Goal: Transaction & Acquisition: Purchase product/service

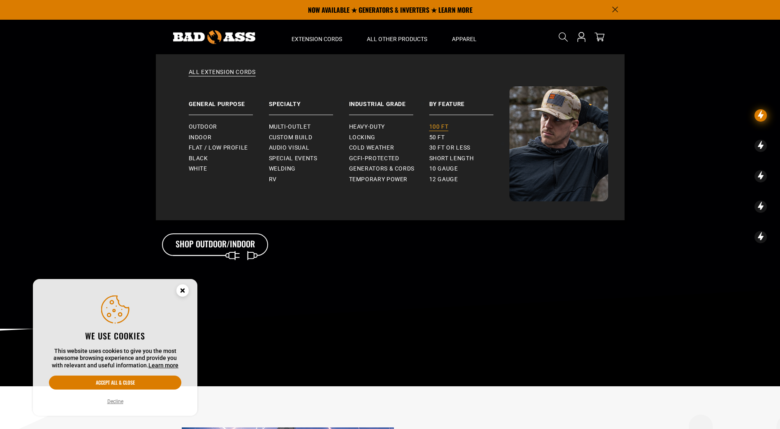
click at [445, 122] on link "100 ft" at bounding box center [469, 127] width 80 height 11
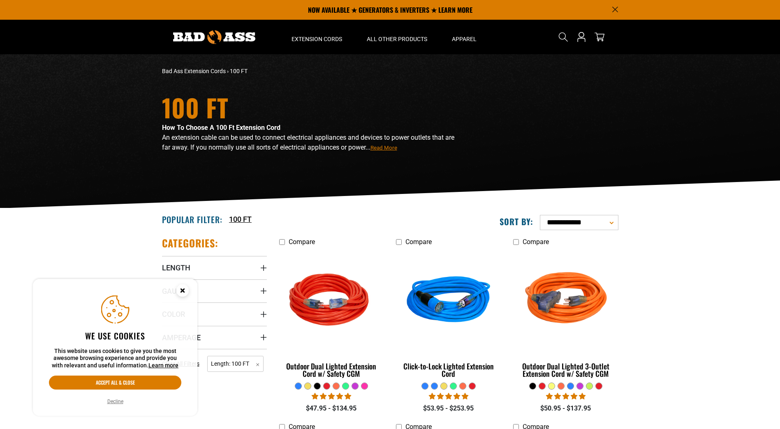
click at [180, 288] on circle "Cookie Consent" at bounding box center [182, 290] width 12 height 12
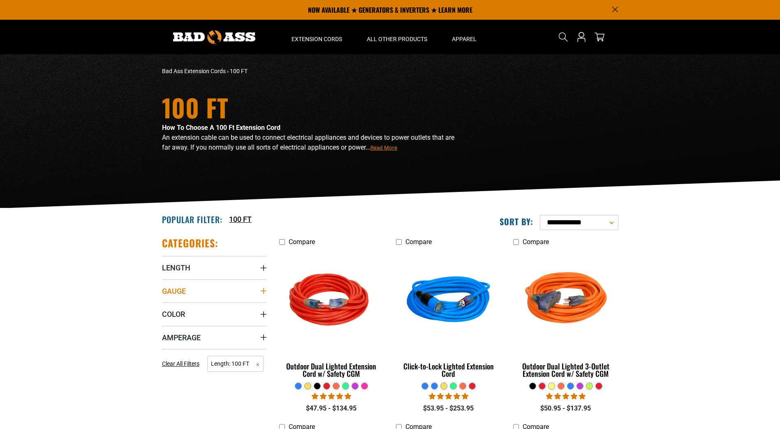
click at [192, 291] on summary "Gauge" at bounding box center [214, 290] width 105 height 23
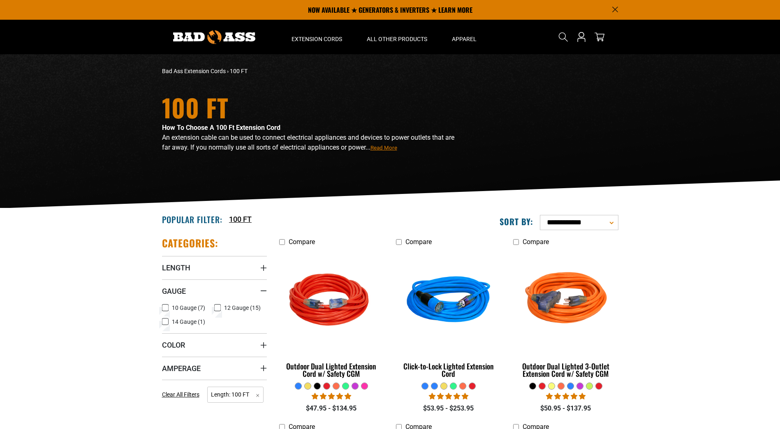
click at [186, 309] on span "10 Gauge (7)" at bounding box center [188, 308] width 33 height 6
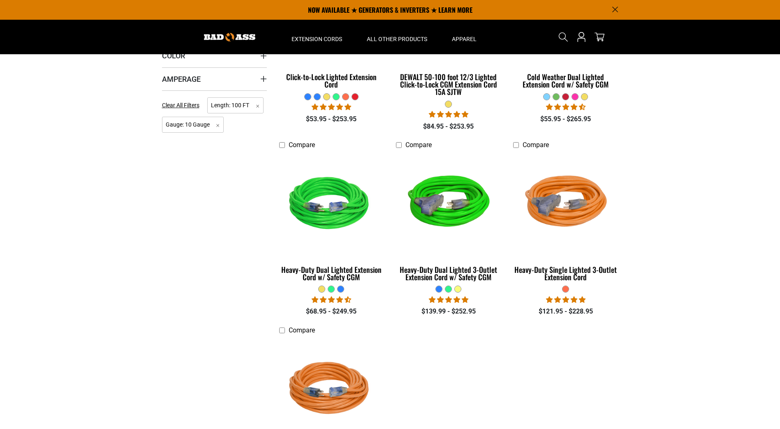
scroll to position [288, 0]
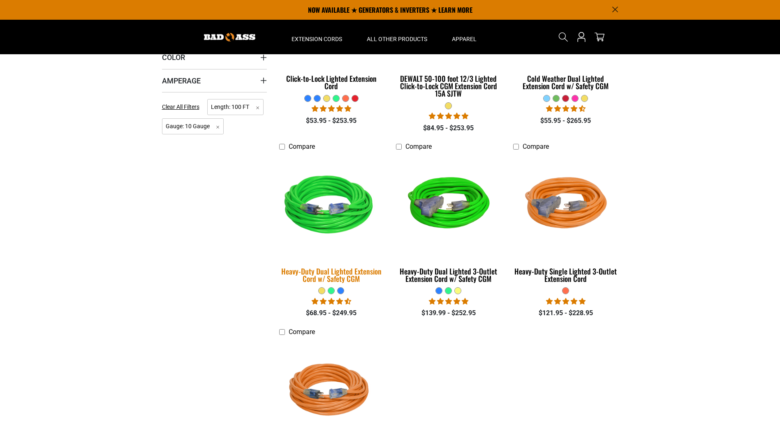
click at [348, 278] on div "Heavy-Duty Dual Lighted Extension Cord w/ Safety CGM" at bounding box center [331, 275] width 105 height 15
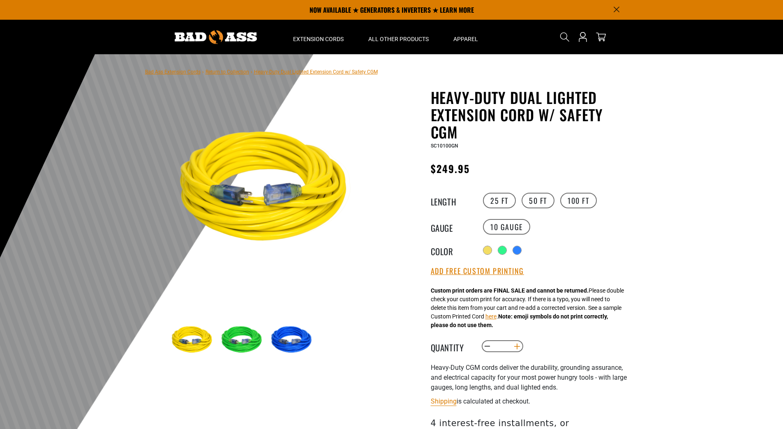
click at [518, 348] on button "Increase quantity for Heavy-Duty Dual Lighted Extension Cord w/ Safety CGM" at bounding box center [516, 346] width 13 height 14
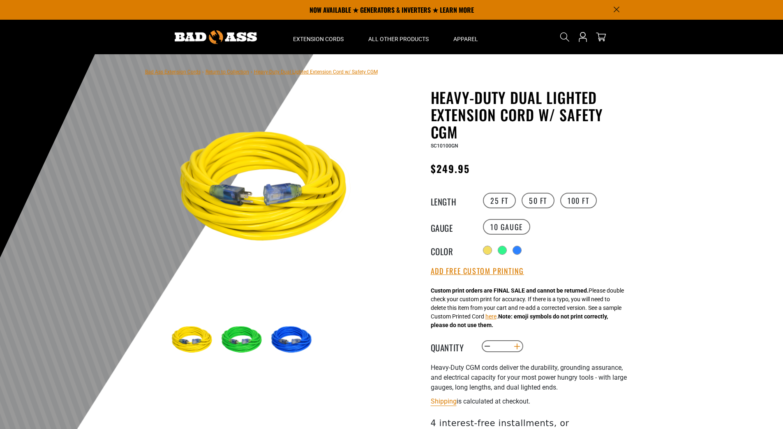
click at [518, 348] on button "Increase quantity for Heavy-Duty Dual Lighted Extension Cord w/ Safety CGM" at bounding box center [516, 346] width 13 height 14
type input "**"
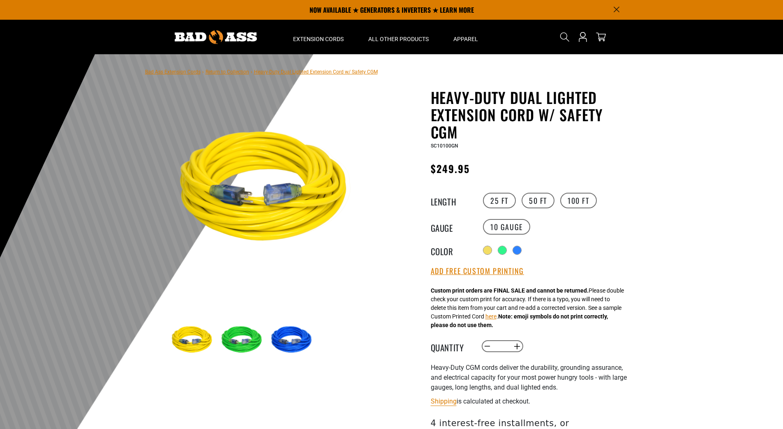
click at [249, 342] on img at bounding box center [243, 340] width 48 height 48
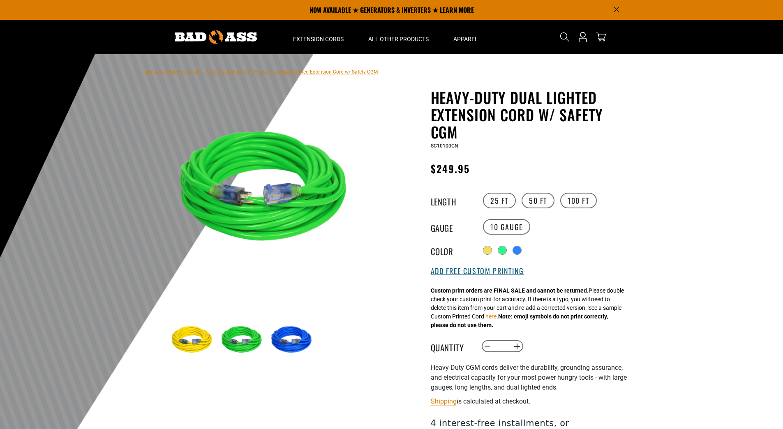
click at [495, 271] on button "Add Free Custom Printing" at bounding box center [477, 271] width 93 height 9
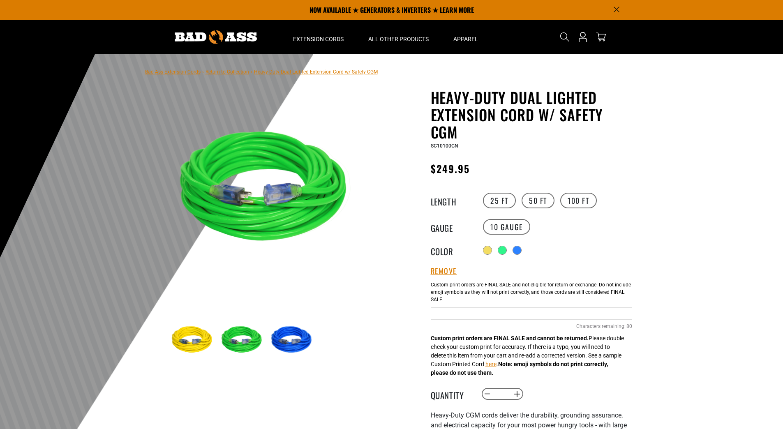
click at [517, 316] on input "text" at bounding box center [531, 313] width 201 height 12
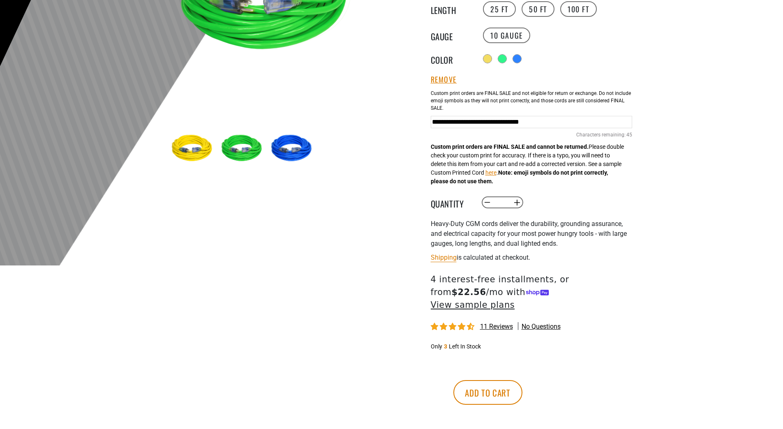
scroll to position [205, 0]
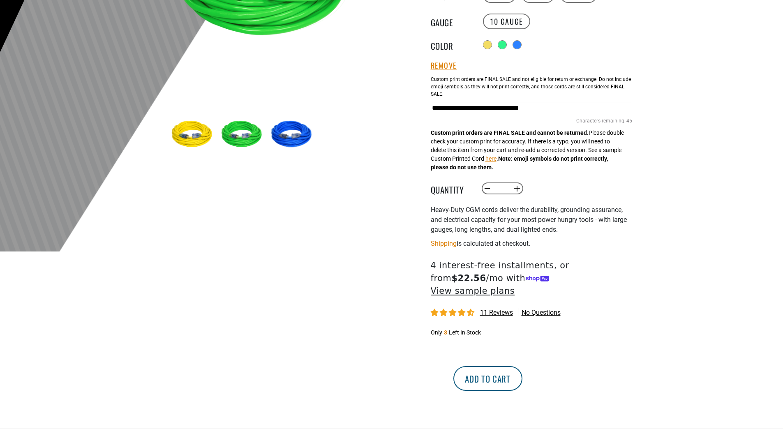
type input "**********"
click at [522, 369] on button "Add to cart" at bounding box center [487, 378] width 69 height 25
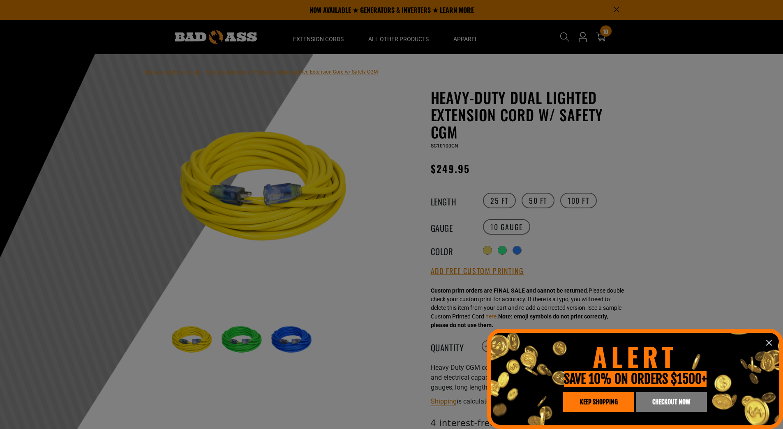
click at [768, 338] on icon "information" at bounding box center [769, 343] width 10 height 10
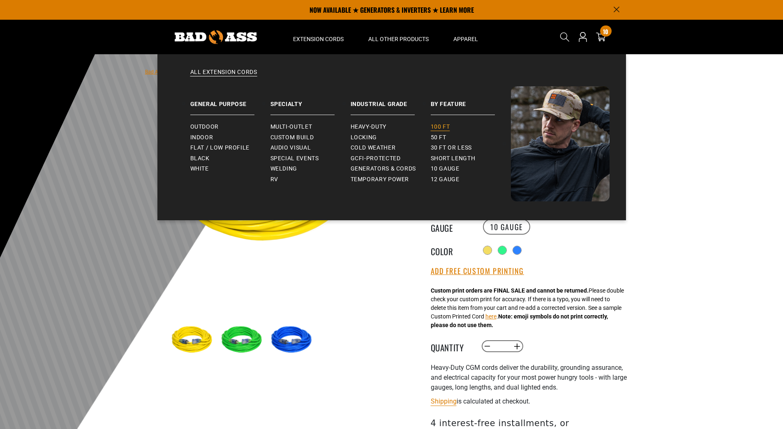
click at [443, 130] on span "100 ft" at bounding box center [440, 126] width 19 height 7
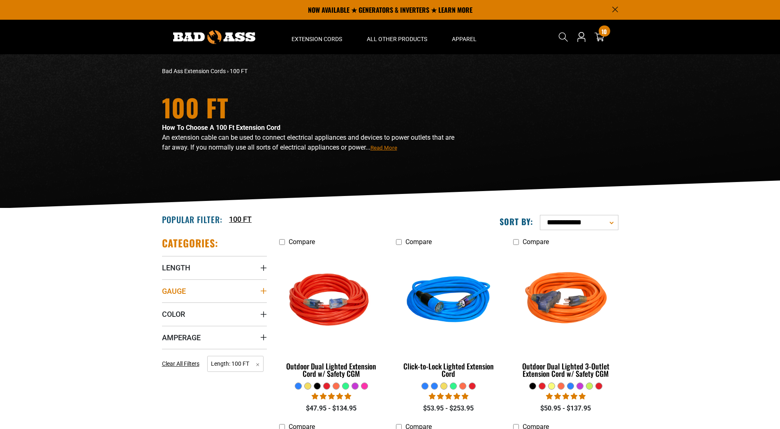
click at [254, 295] on summary "Gauge" at bounding box center [214, 290] width 105 height 23
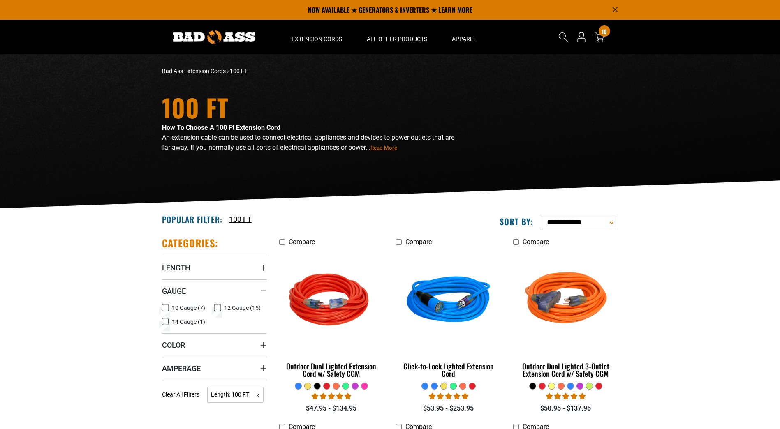
click at [233, 307] on span "12 Gauge (15)" at bounding box center [242, 308] width 37 height 6
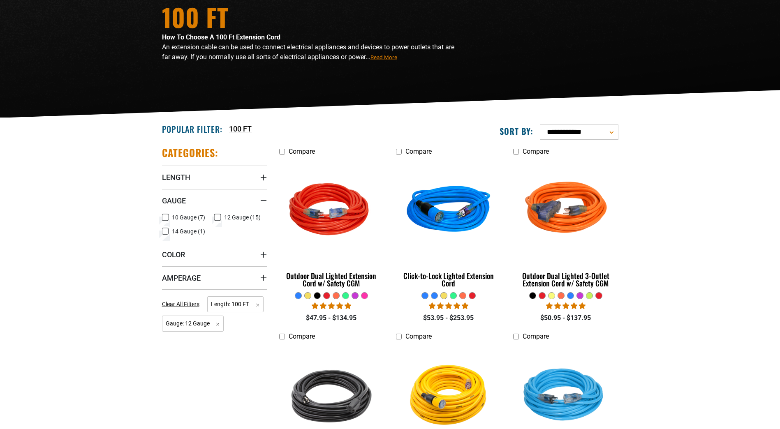
scroll to position [123, 0]
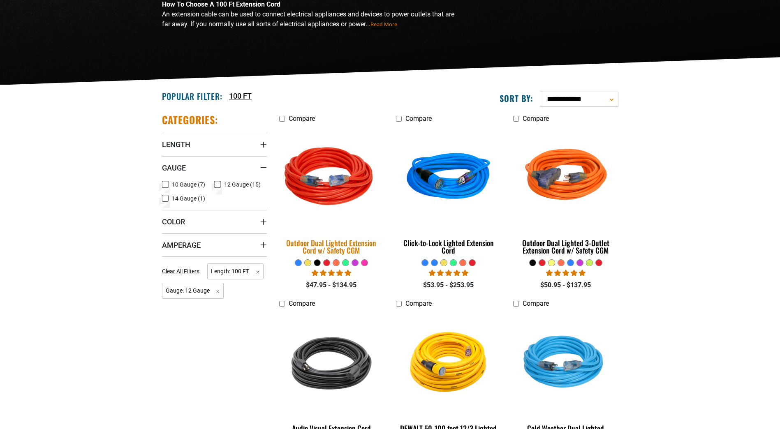
click at [349, 250] on div "Outdoor Dual Lighted Extension Cord w/ Safety CGM" at bounding box center [331, 246] width 105 height 15
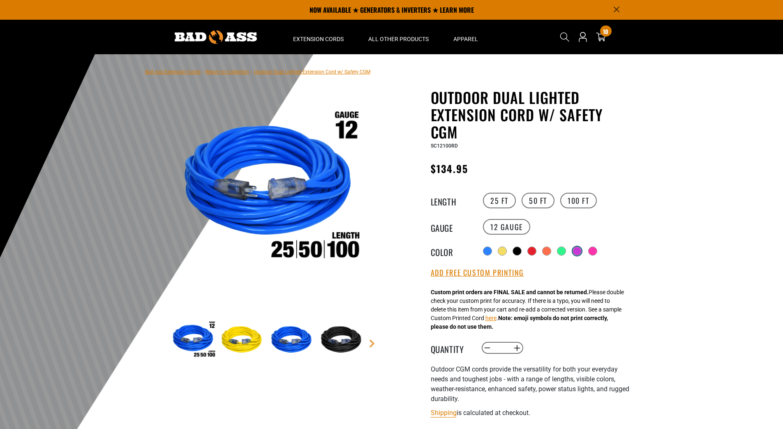
click at [578, 250] on div at bounding box center [577, 251] width 8 height 8
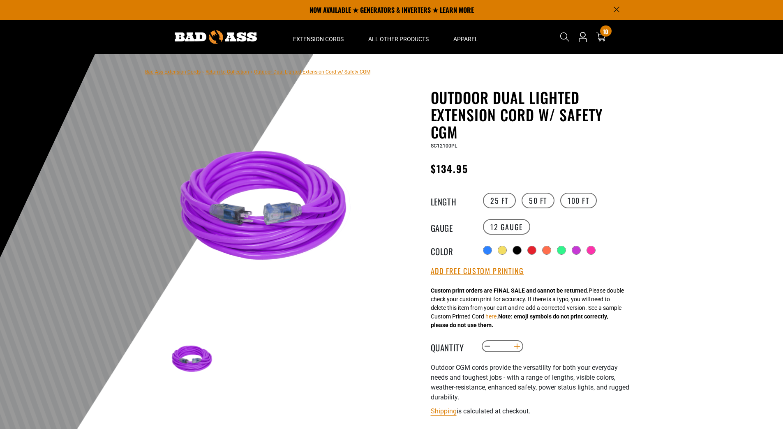
click at [519, 346] on button "Increase quantity for Outdoor Dual Lighted Extension Cord w/ Safety CGM" at bounding box center [516, 346] width 13 height 14
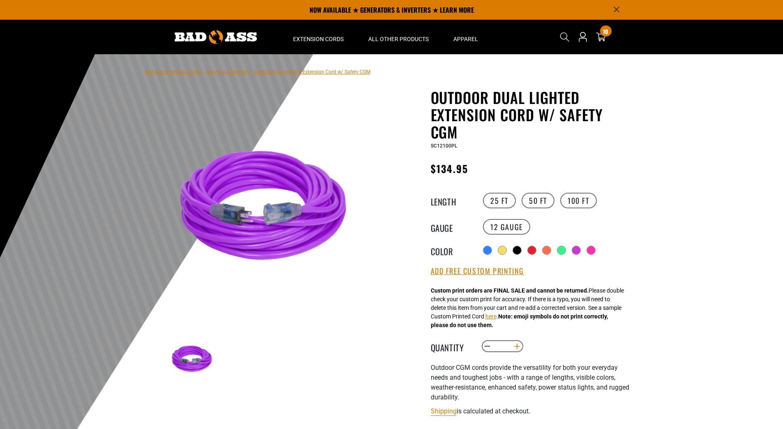
click at [519, 346] on button "Increase quantity for Outdoor Dual Lighted Extension Cord w/ Safety CGM" at bounding box center [516, 346] width 13 height 14
type input "**"
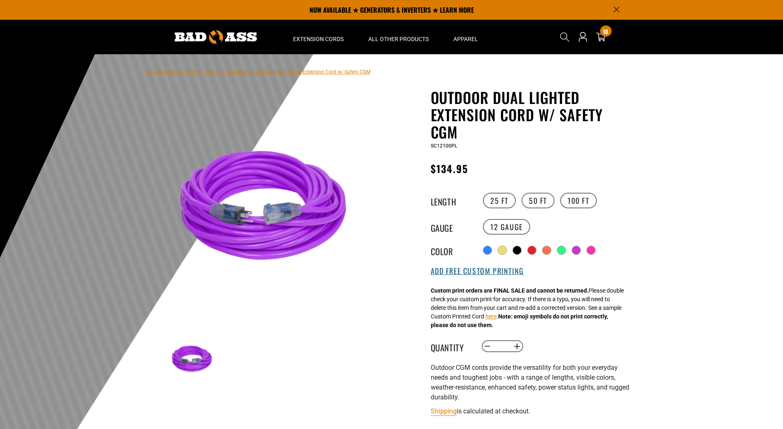
click at [488, 273] on button "Add Free Custom Printing" at bounding box center [477, 271] width 93 height 9
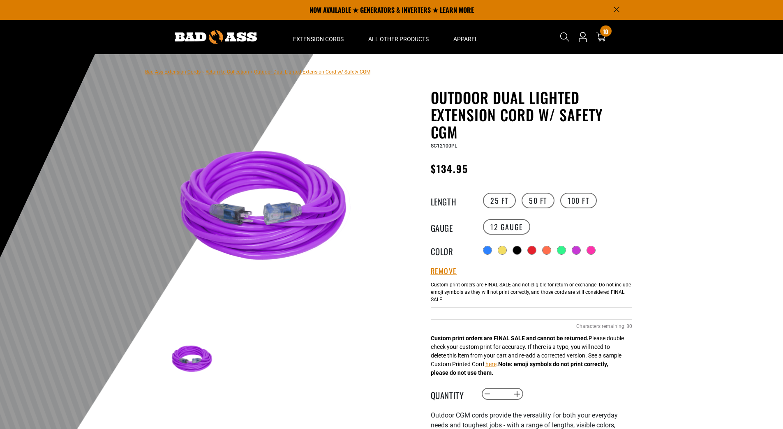
click at [512, 312] on input "text" at bounding box center [531, 313] width 201 height 12
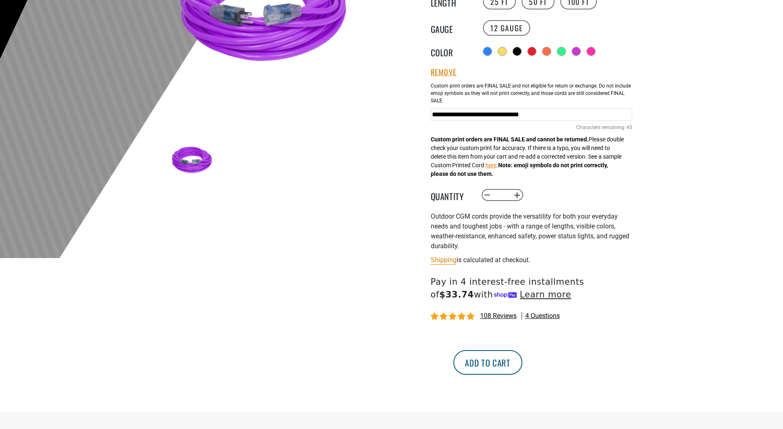
scroll to position [205, 0]
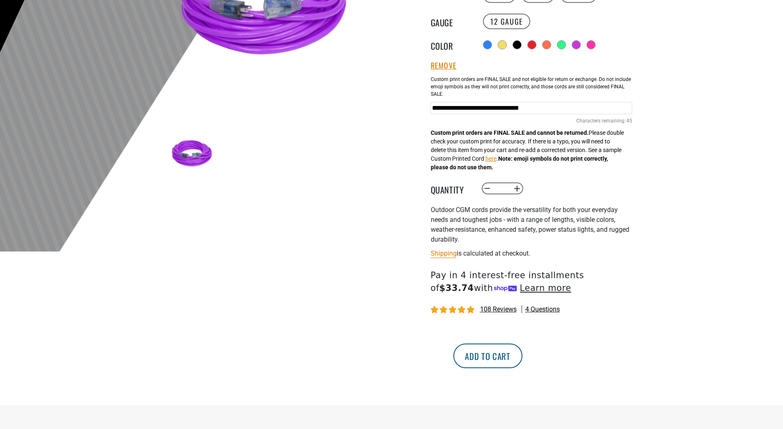
type input "**********"
click at [522, 360] on button "Add to cart" at bounding box center [487, 356] width 69 height 25
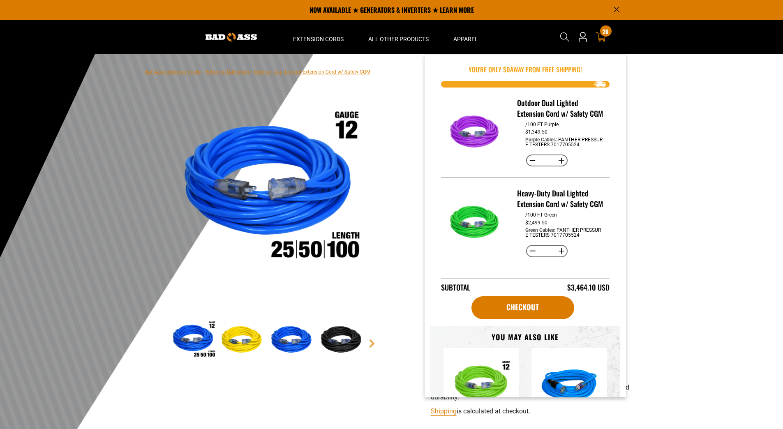
click at [604, 42] on icon at bounding box center [600, 36] width 11 height 9
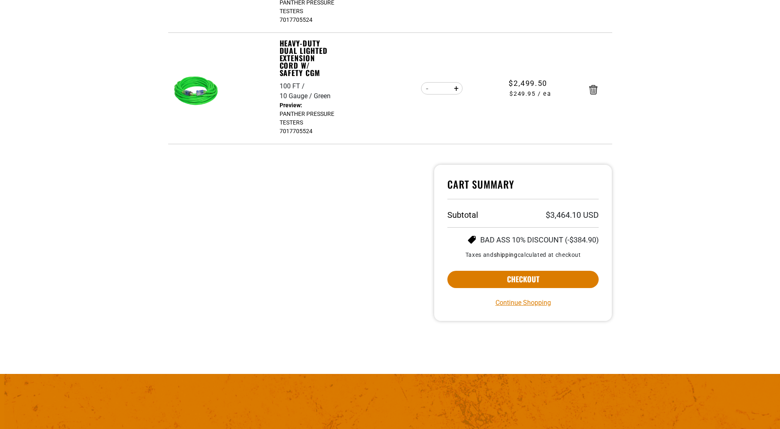
scroll to position [247, 0]
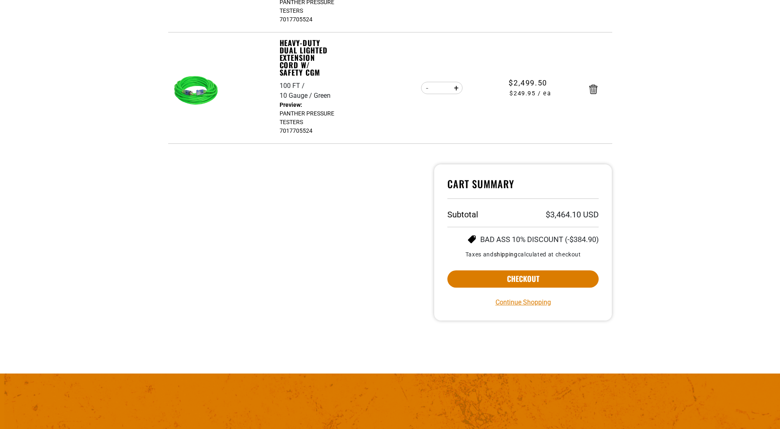
click at [455, 91] on button "Increase quantity for Heavy-Duty Dual Lighted Extension Cord w/ Safety CGM" at bounding box center [456, 88] width 13 height 14
type input "**"
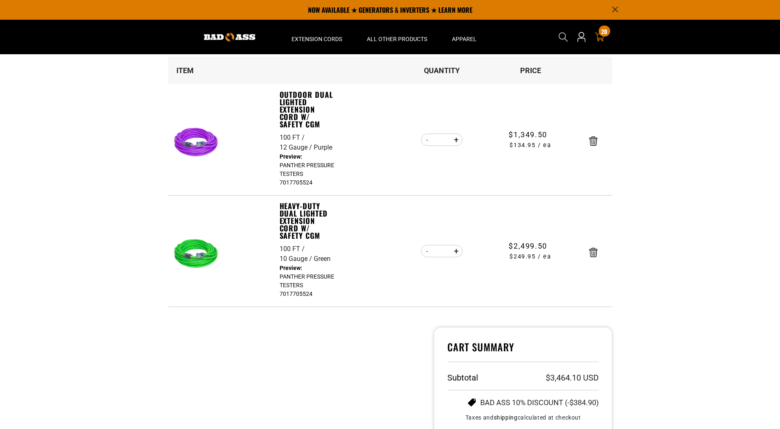
scroll to position [82, 0]
click at [424, 144] on button "Decrease quantity for Outdoor Dual Lighted Extension Cord w/ Safety CGM" at bounding box center [427, 141] width 13 height 14
type input "*"
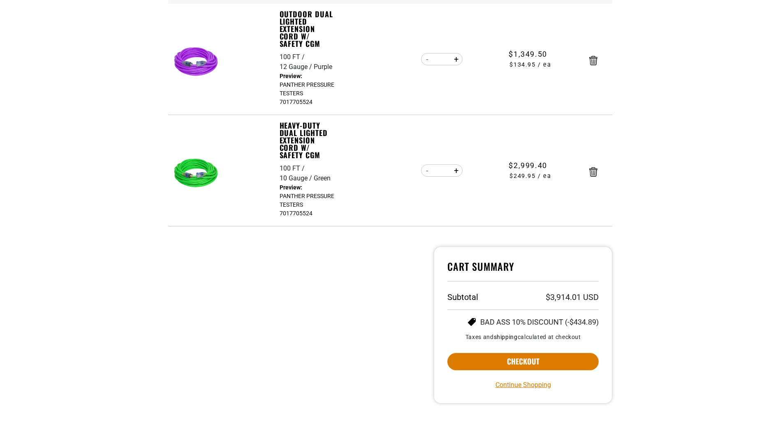
scroll to position [164, 0]
click at [544, 364] on button "Checkout" at bounding box center [523, 361] width 152 height 17
